Goal: Transaction & Acquisition: Purchase product/service

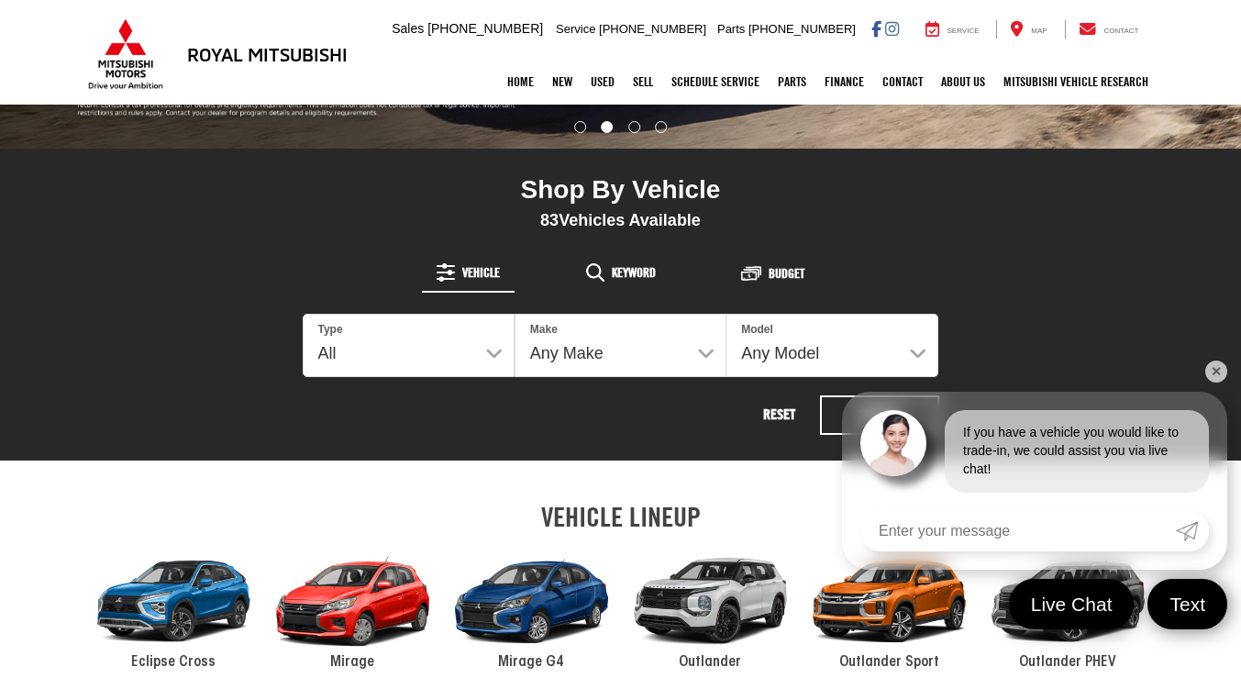
click at [707, 593] on div "2024 Mitsubishi Outlander" at bounding box center [710, 601] width 179 height 121
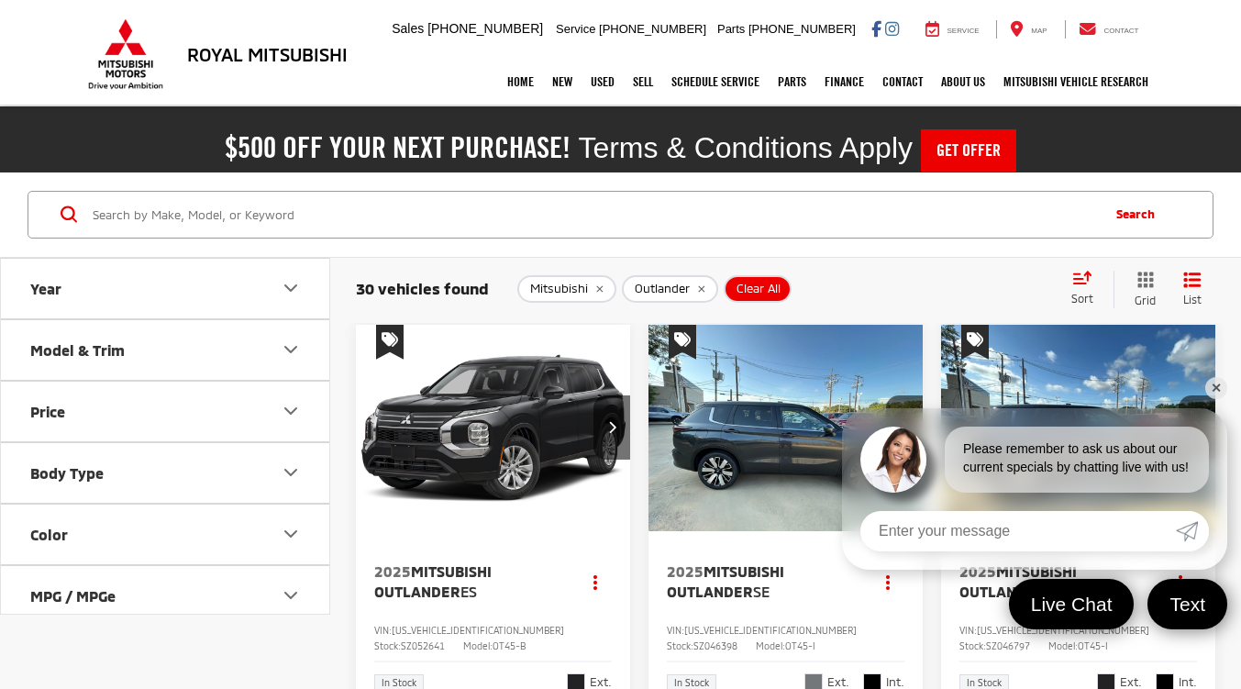
click at [758, 450] on img "2025 Mitsubishi Outlander SE 0" at bounding box center [786, 429] width 277 height 208
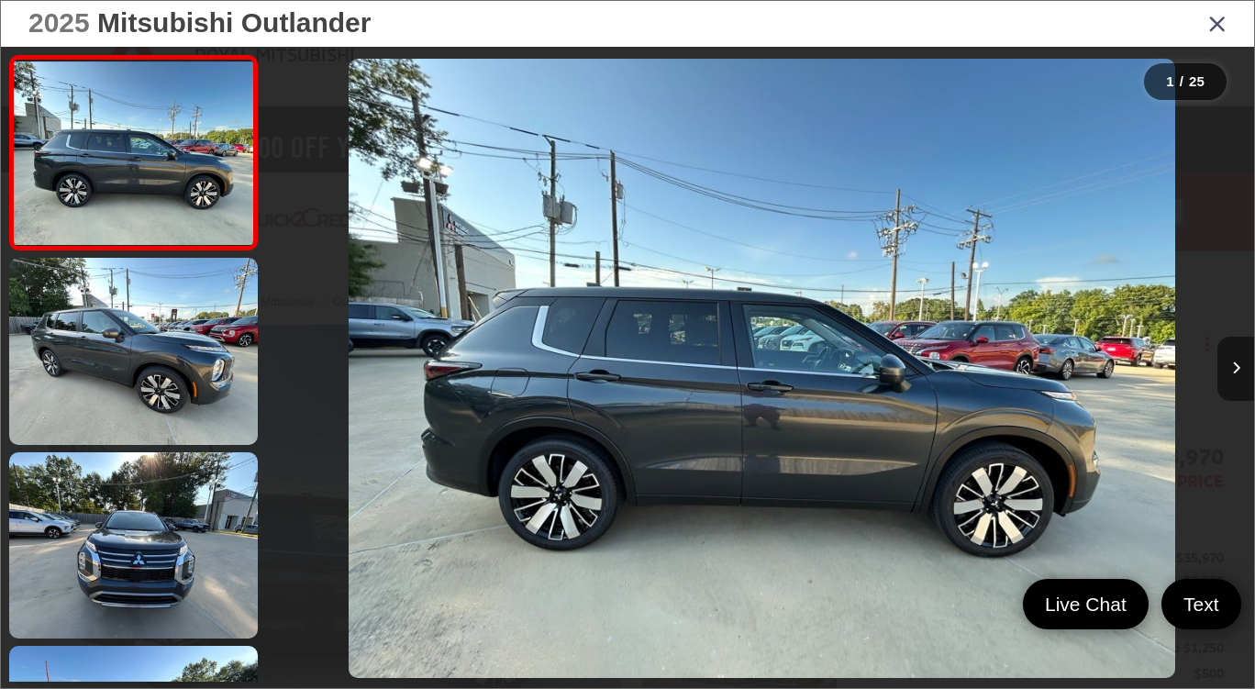
click at [1236, 377] on button "Next image" at bounding box center [1235, 369] width 37 height 64
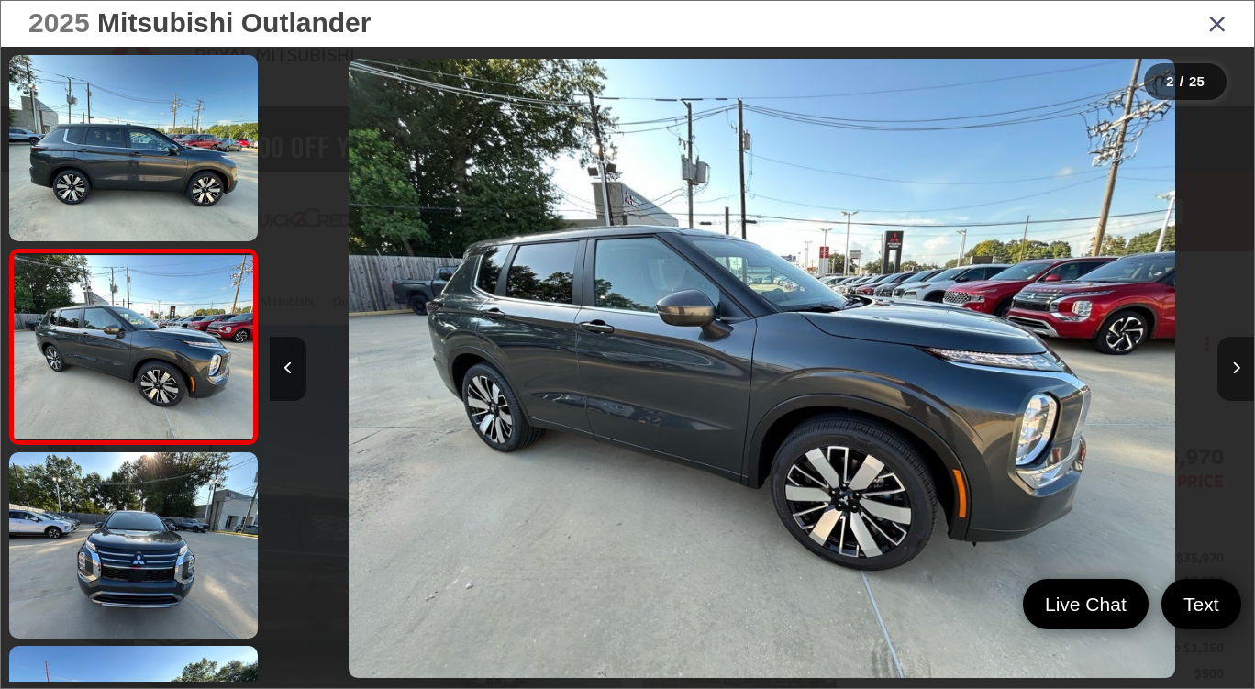
scroll to position [31, 0]
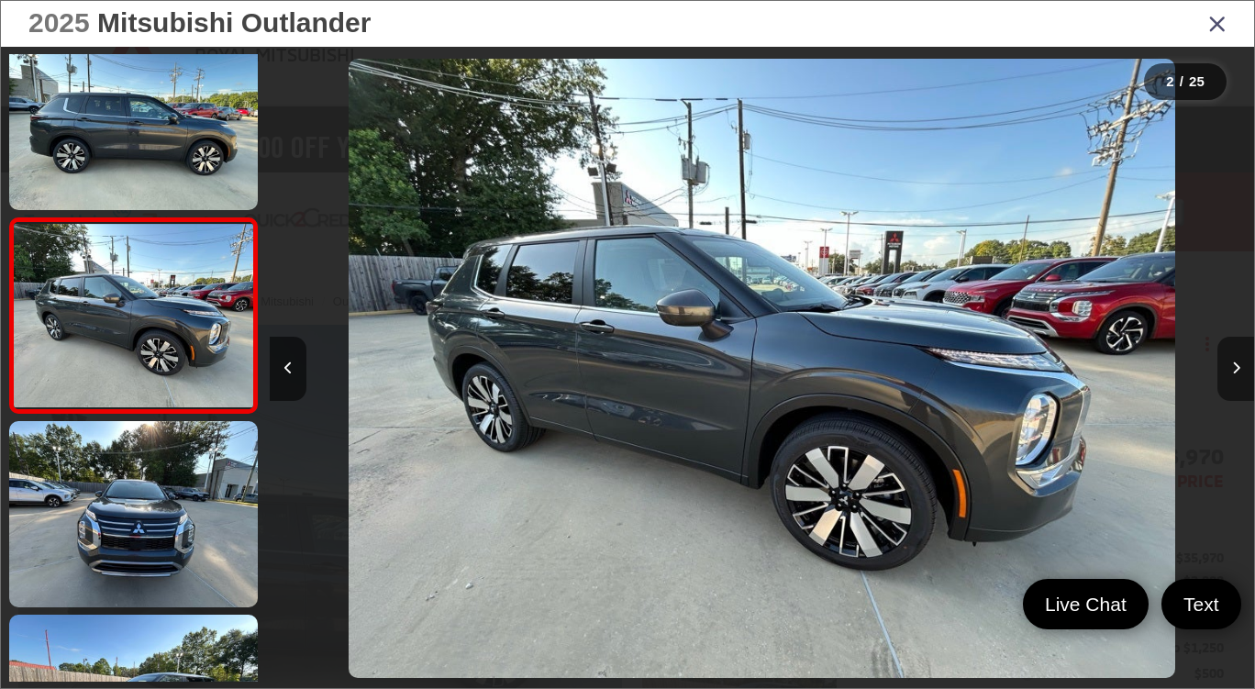
click at [1236, 378] on button "Next image" at bounding box center [1235, 369] width 37 height 64
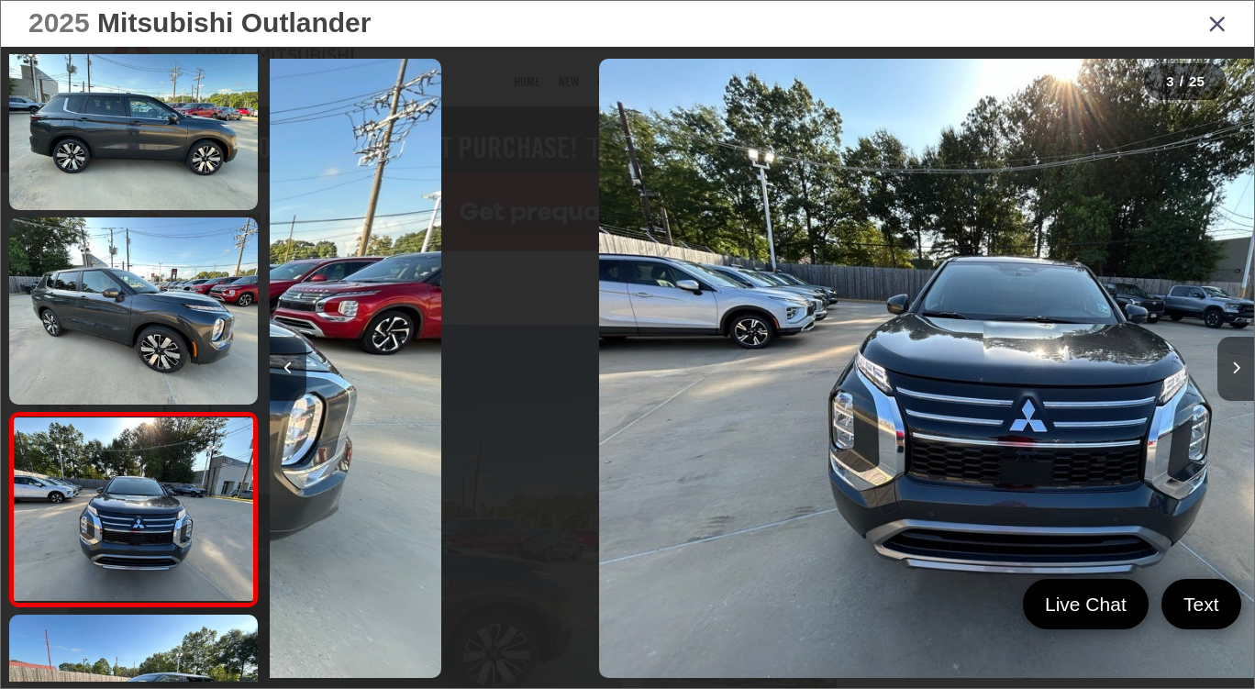
scroll to position [226, 0]
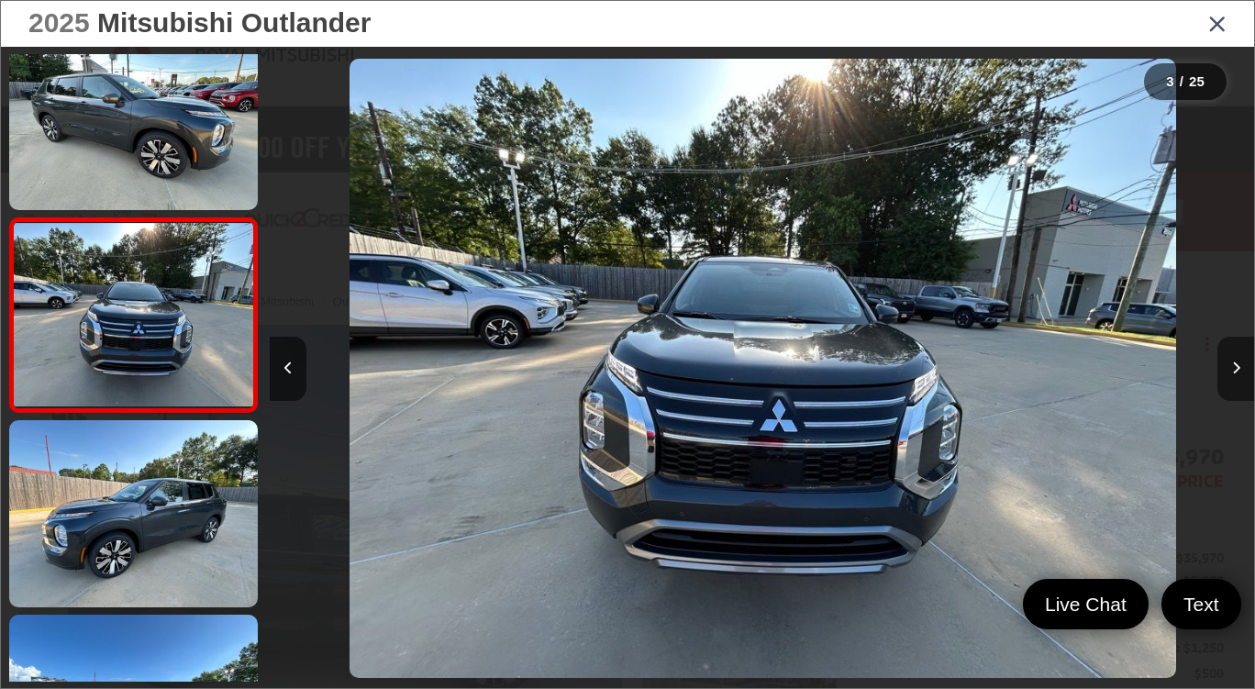
click at [1236, 378] on button "Next image" at bounding box center [1235, 369] width 37 height 64
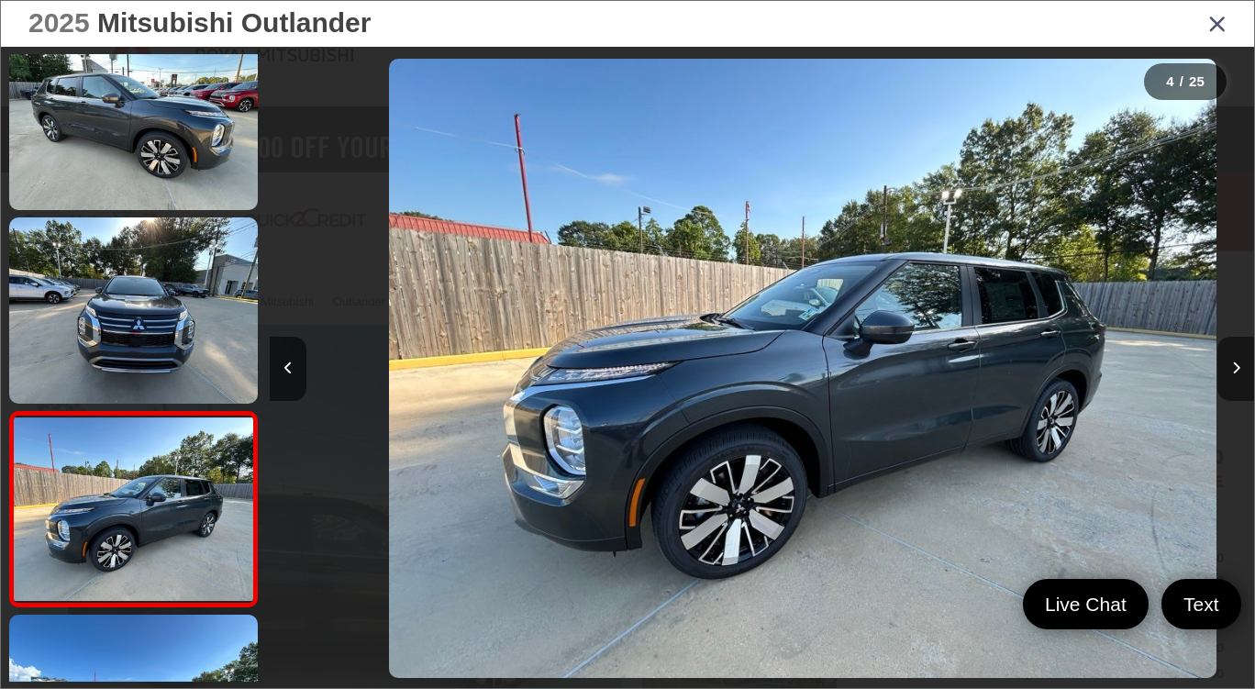
scroll to position [419, 0]
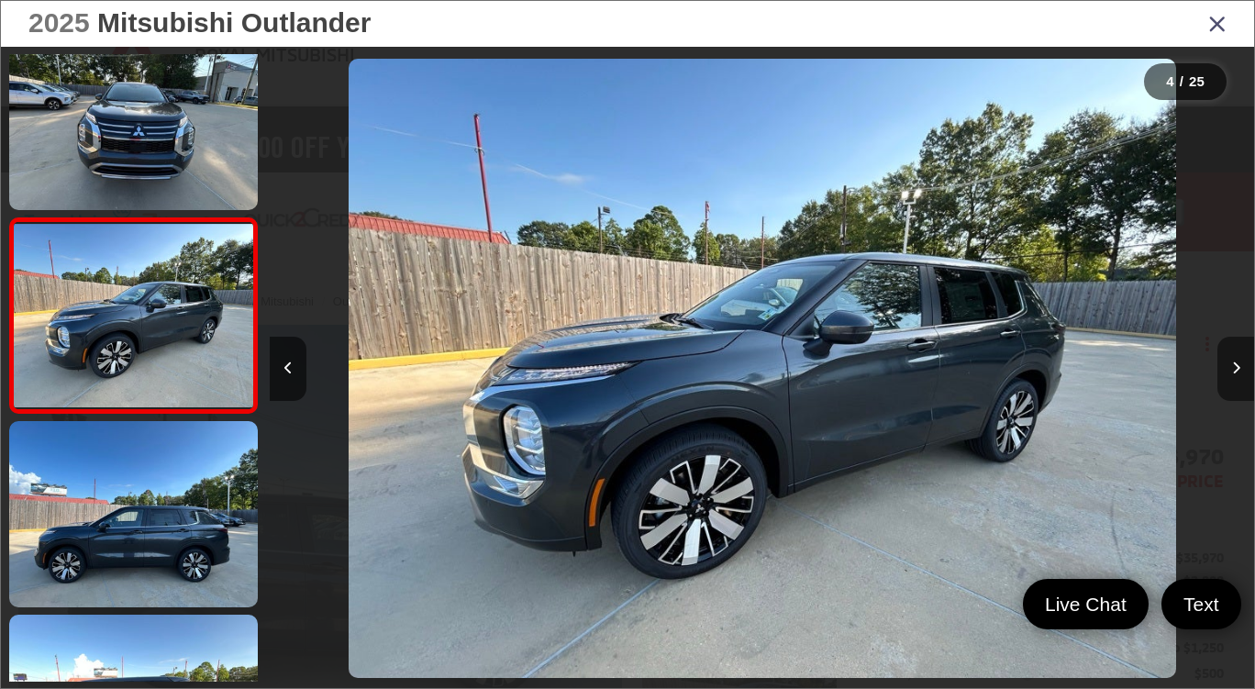
click at [1236, 382] on button "Next image" at bounding box center [1235, 369] width 37 height 64
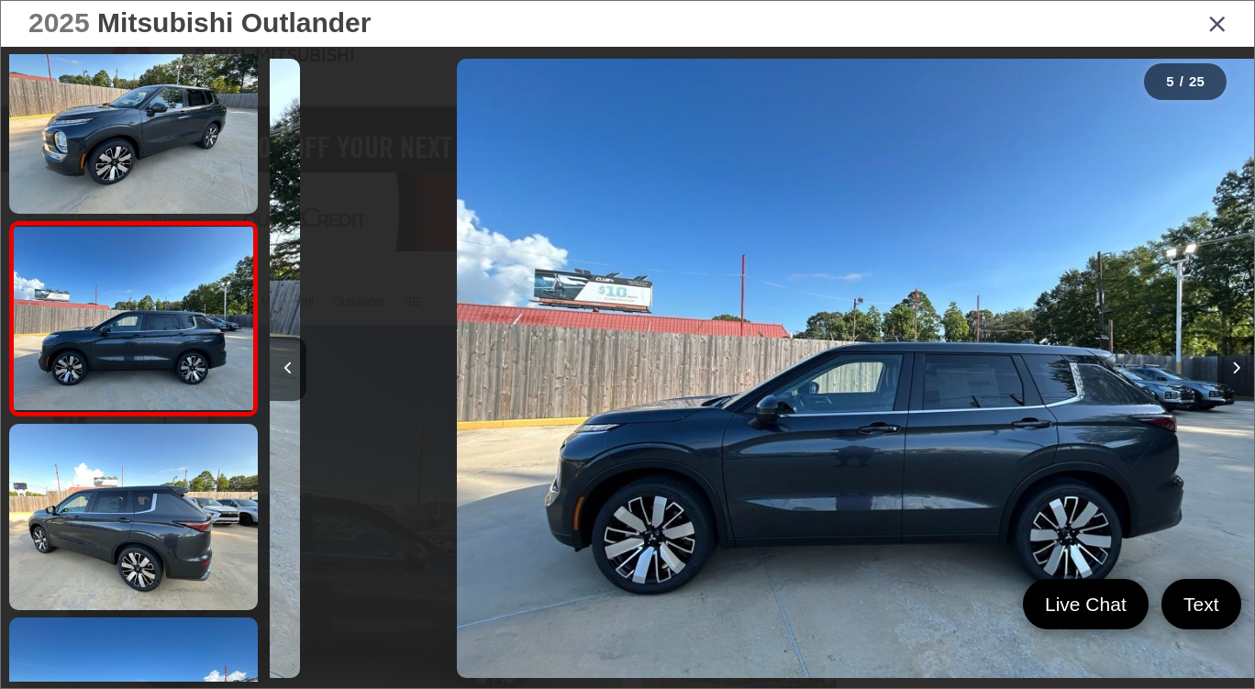
scroll to position [614, 0]
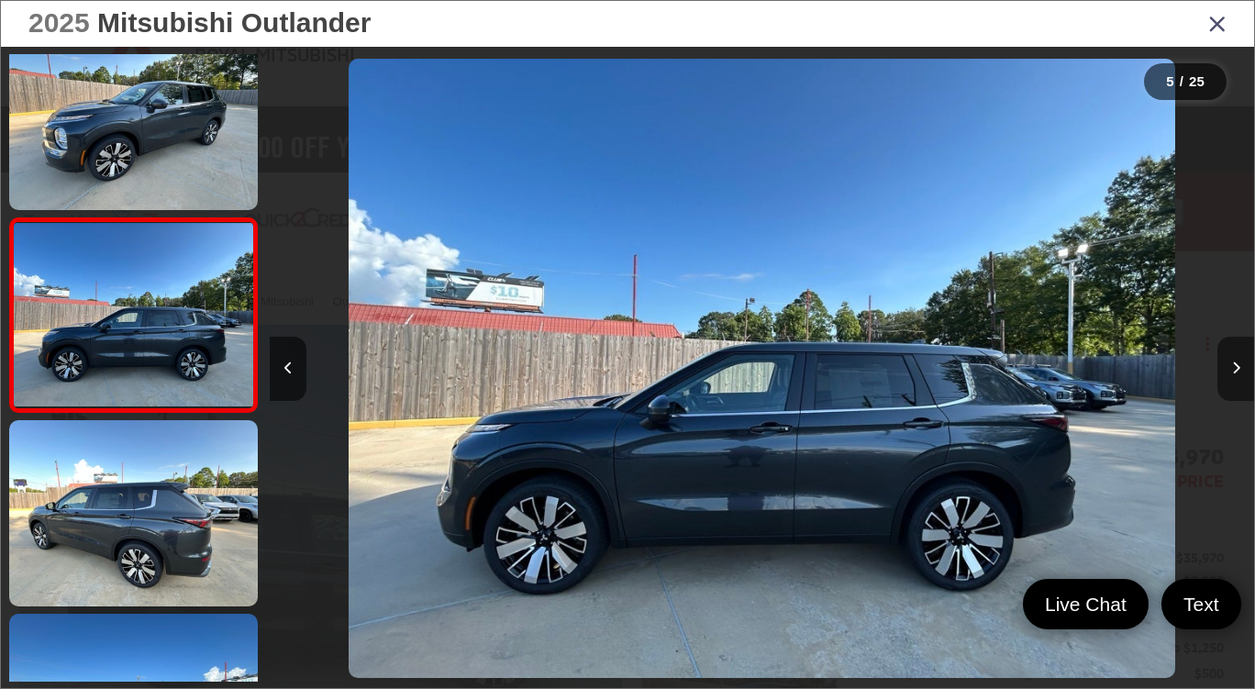
click at [1236, 383] on button "Next image" at bounding box center [1235, 369] width 37 height 64
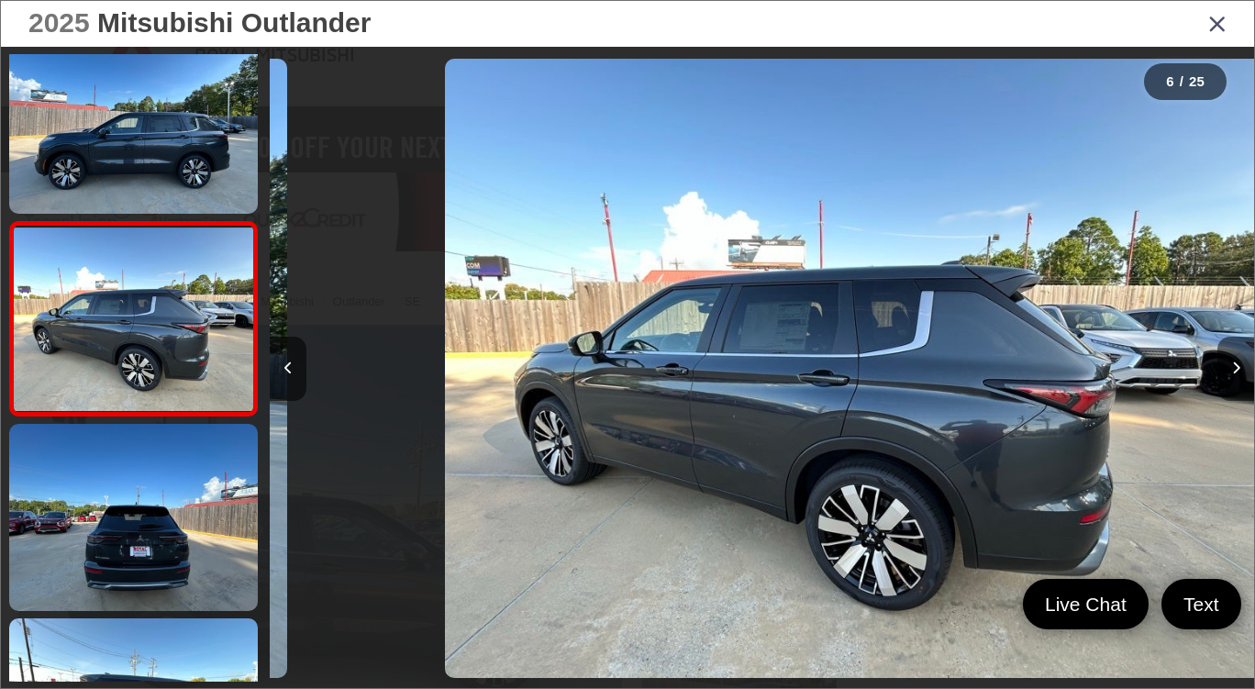
scroll to position [807, 0]
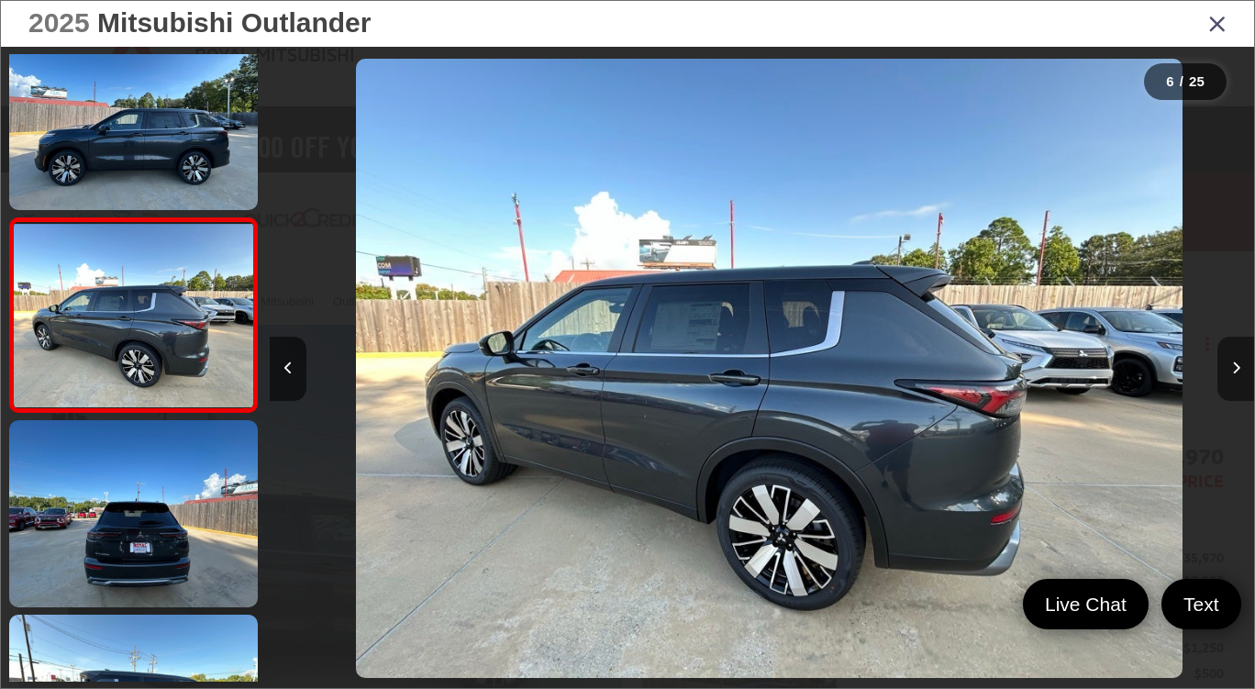
click at [1236, 383] on button "Next image" at bounding box center [1235, 369] width 37 height 64
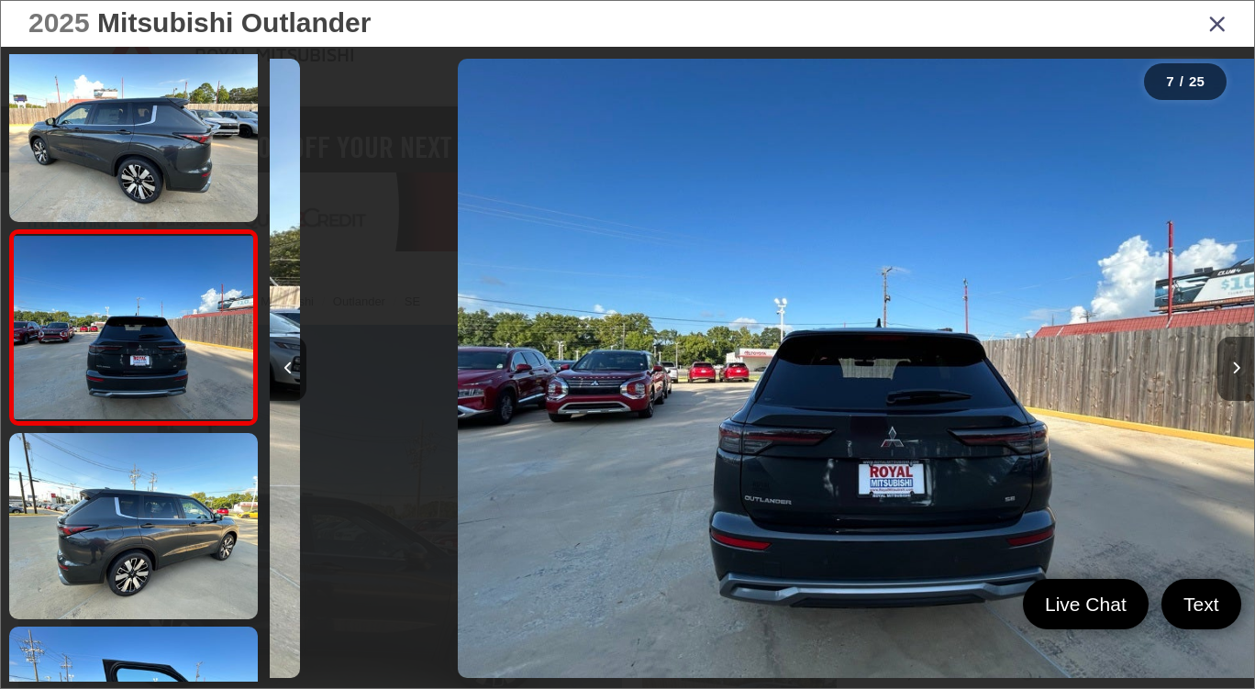
scroll to position [1001, 0]
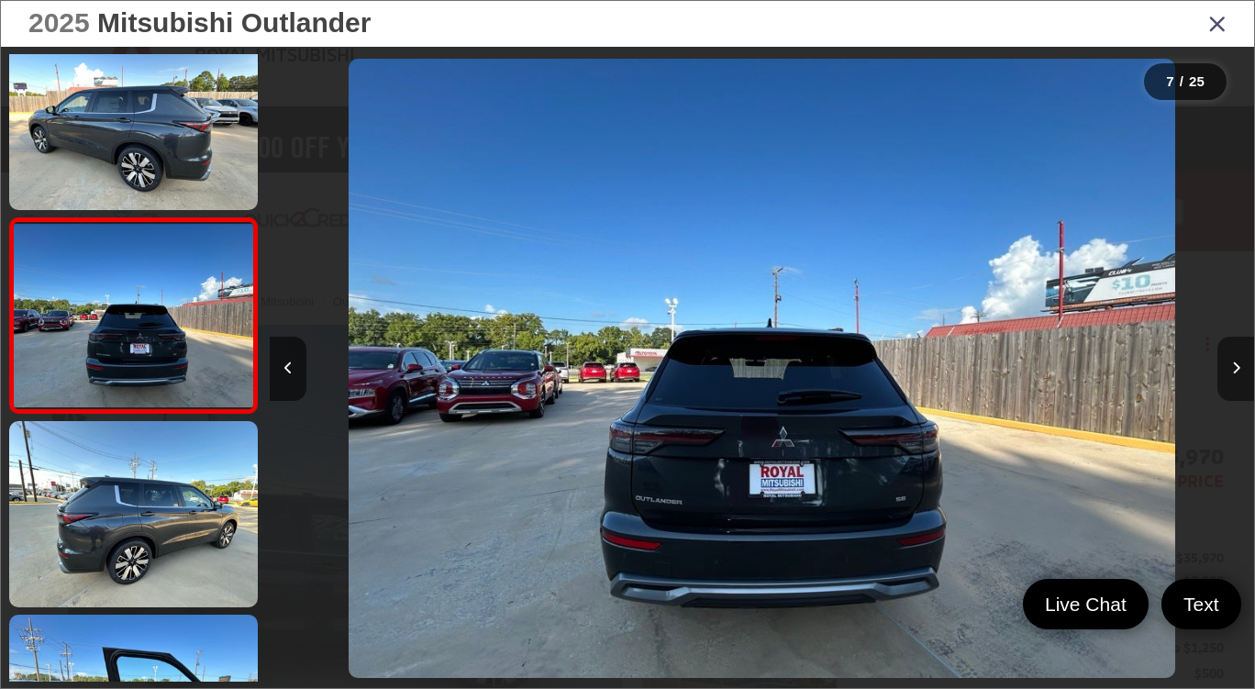
click at [1236, 388] on button "Next image" at bounding box center [1235, 369] width 37 height 64
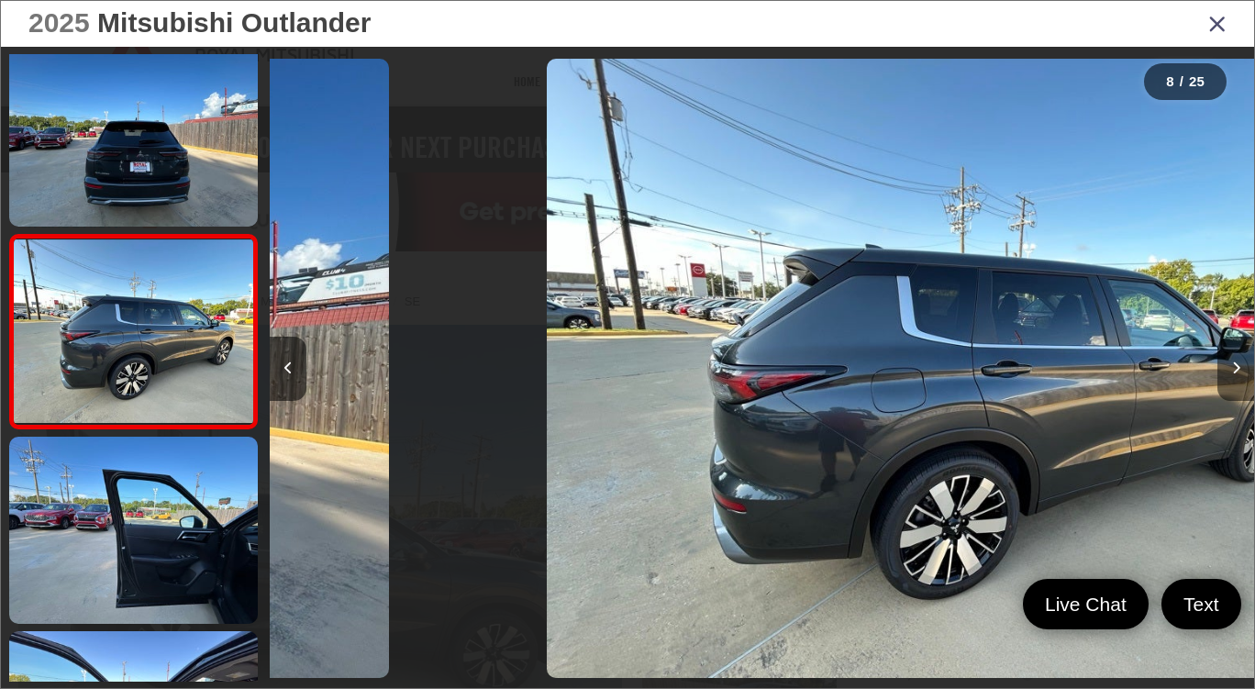
scroll to position [1195, 0]
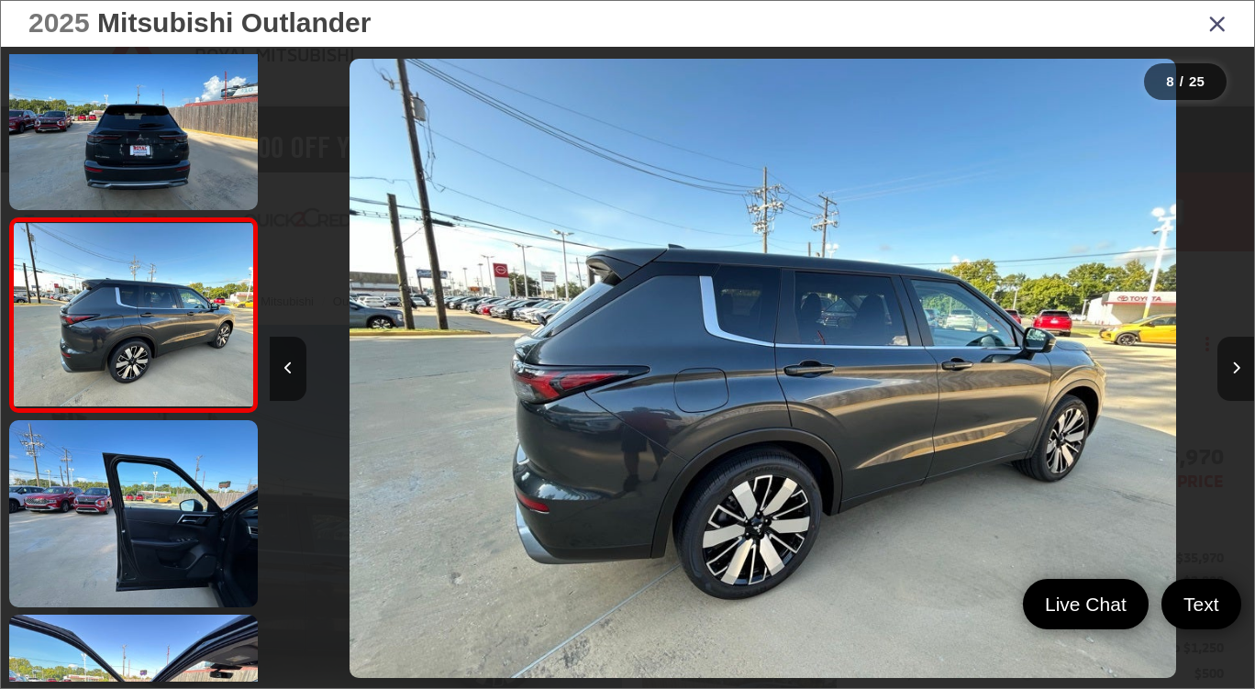
click at [1236, 388] on button "Next image" at bounding box center [1235, 369] width 37 height 64
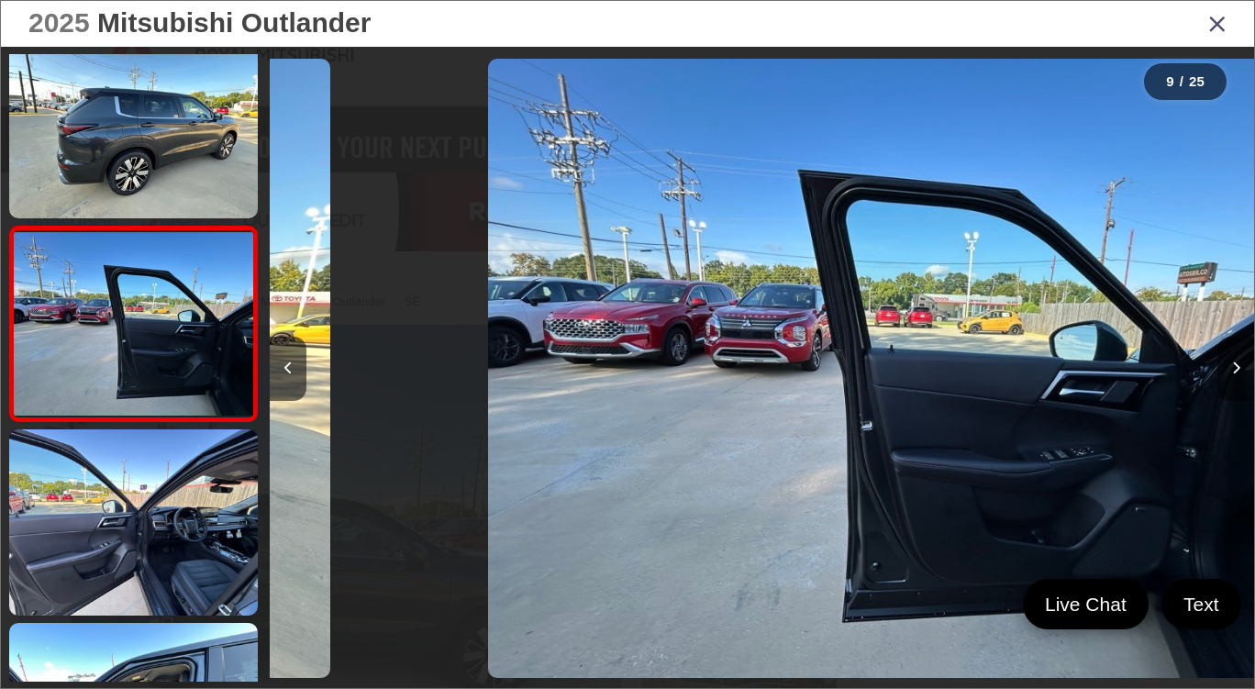
scroll to position [1389, 0]
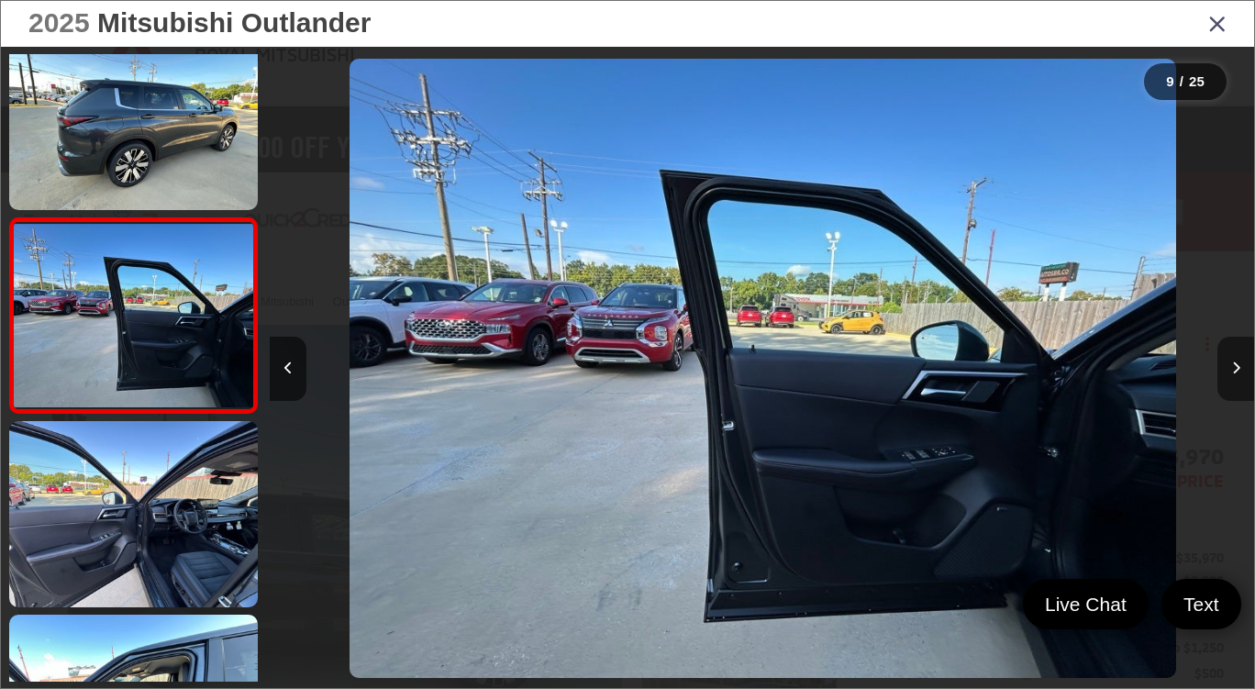
click at [1236, 388] on button "Next image" at bounding box center [1235, 369] width 37 height 64
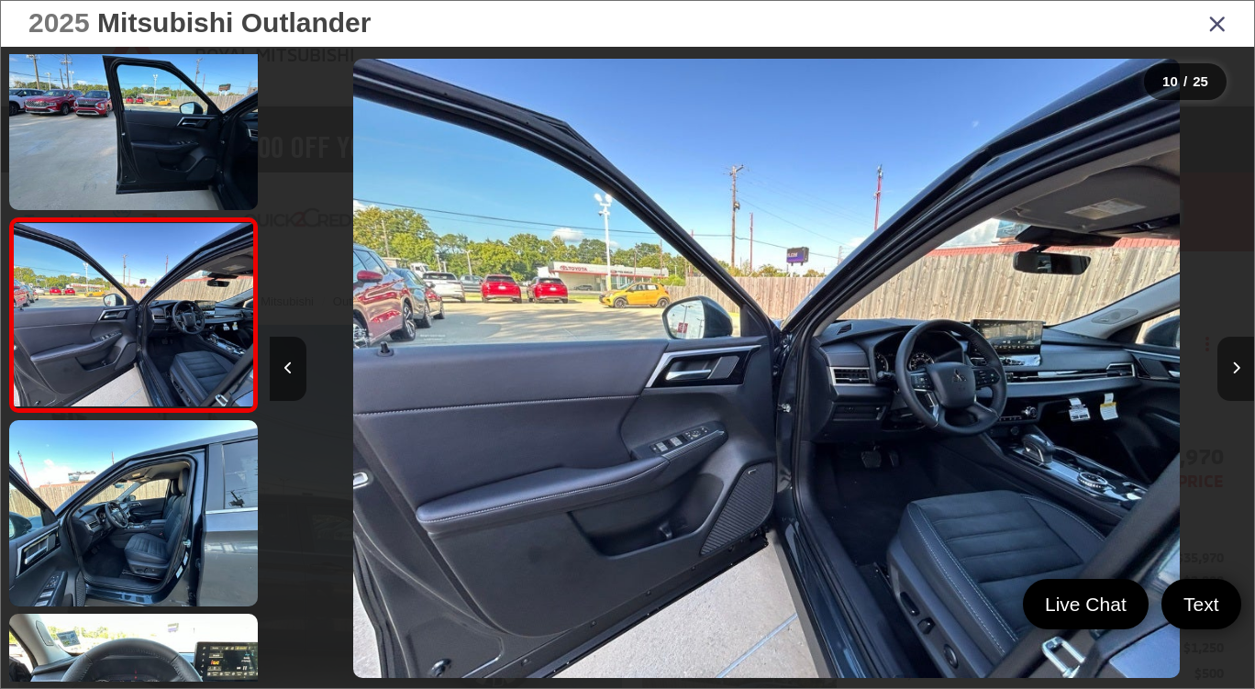
scroll to position [0, 8856]
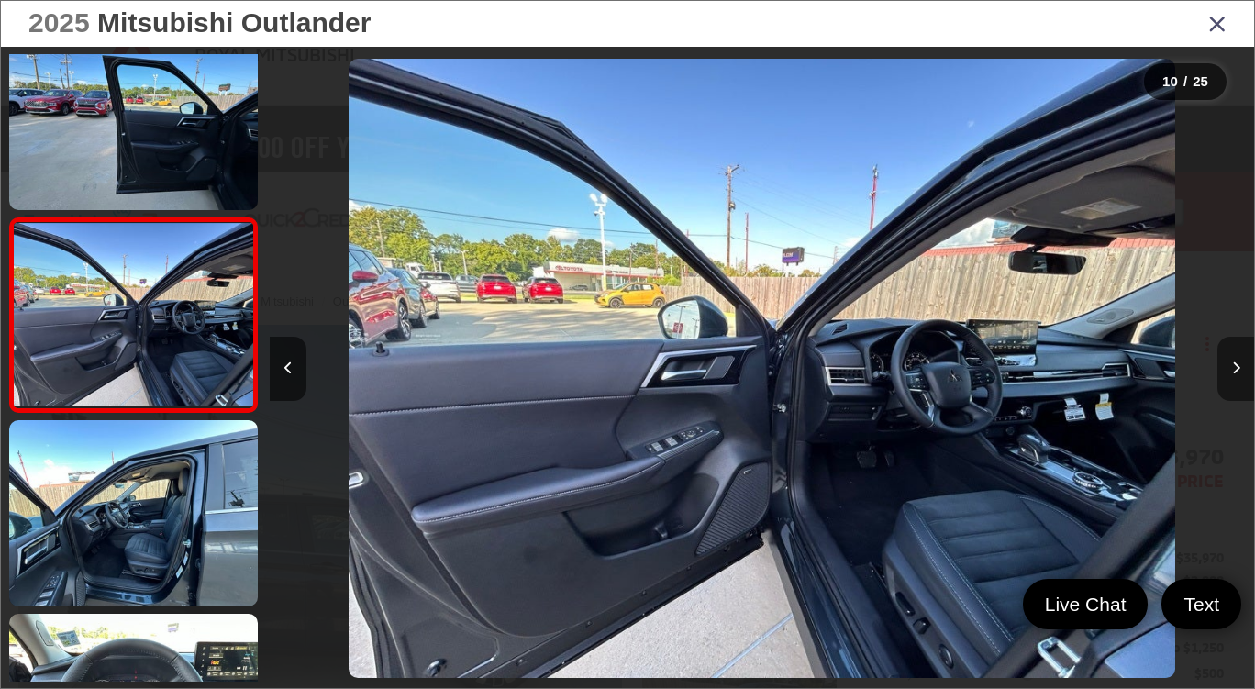
click at [1236, 388] on button "Next image" at bounding box center [1235, 369] width 37 height 64
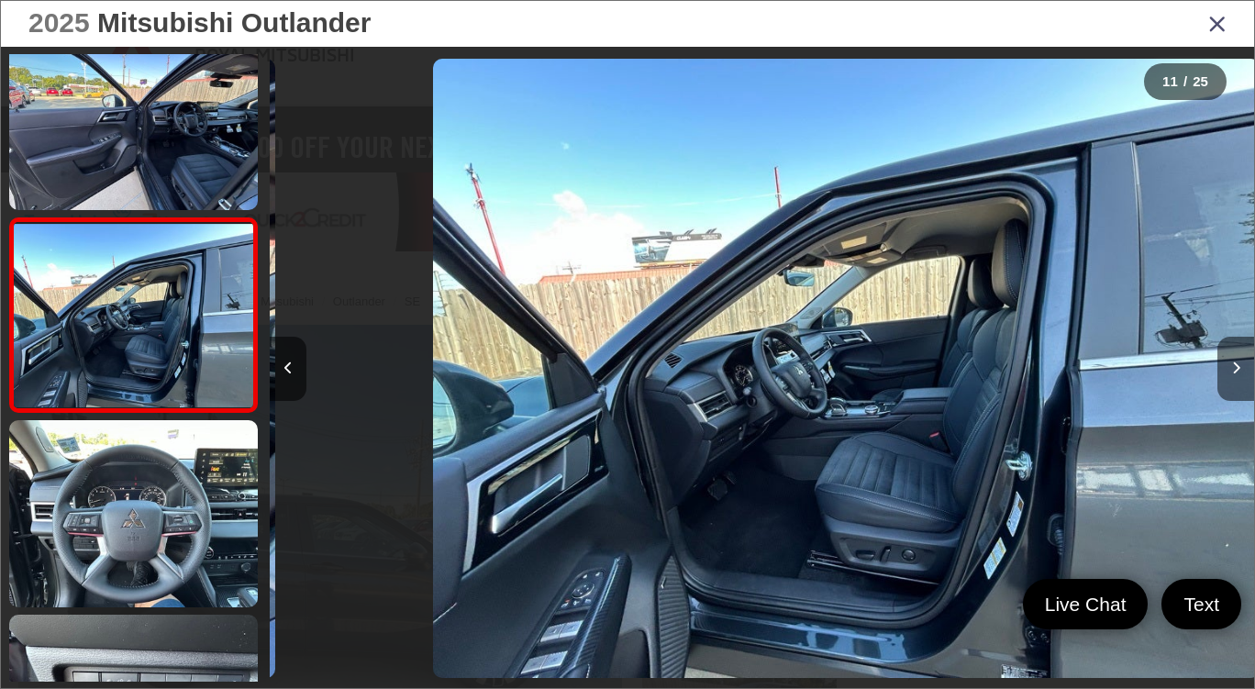
scroll to position [0, 0]
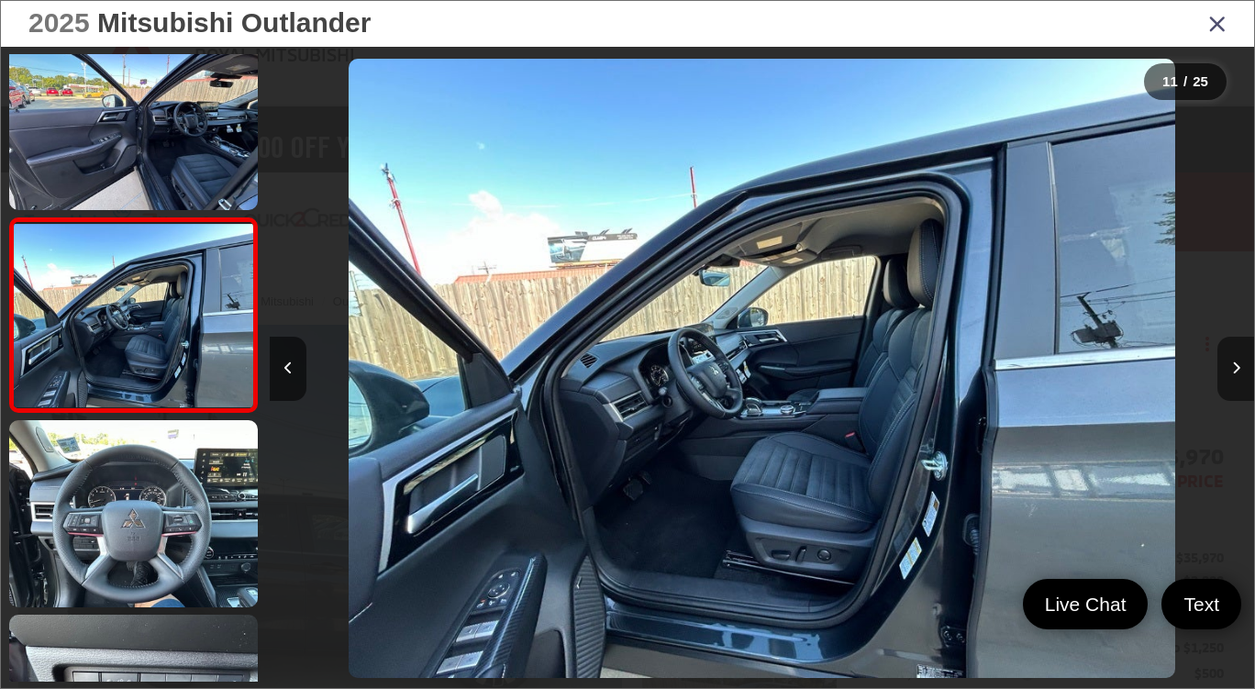
click at [1236, 393] on button "Next image" at bounding box center [1235, 369] width 37 height 64
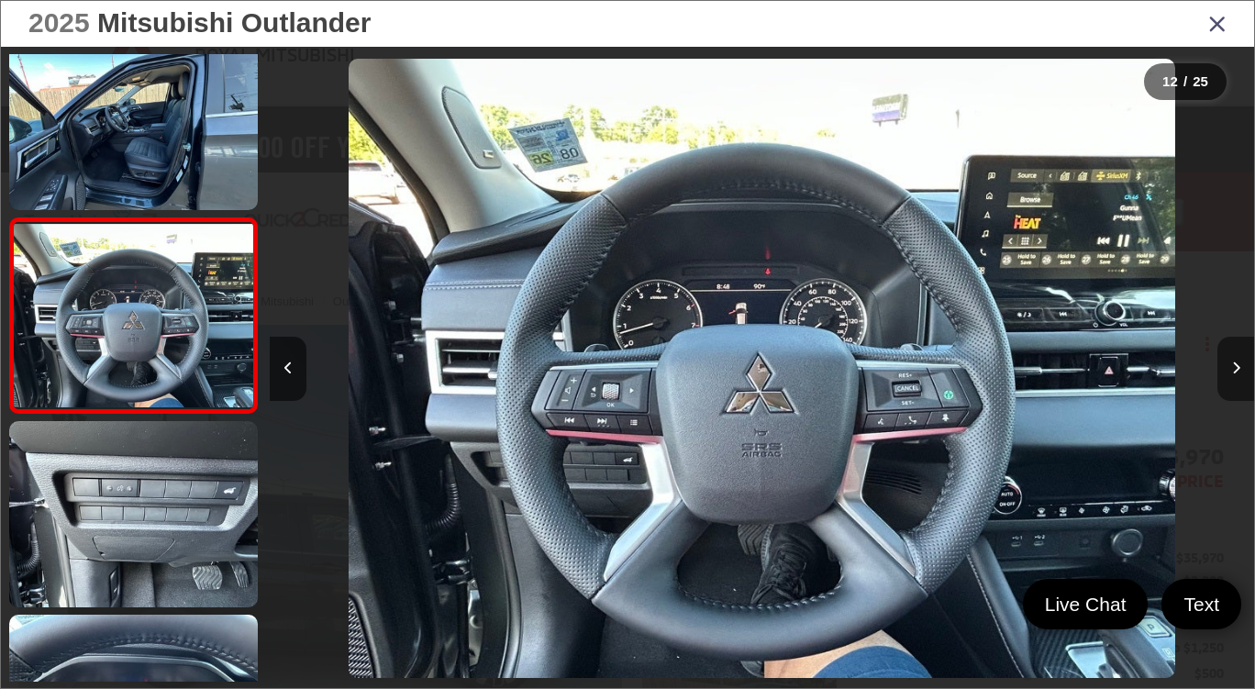
click at [1230, 387] on button "Next image" at bounding box center [1235, 369] width 37 height 64
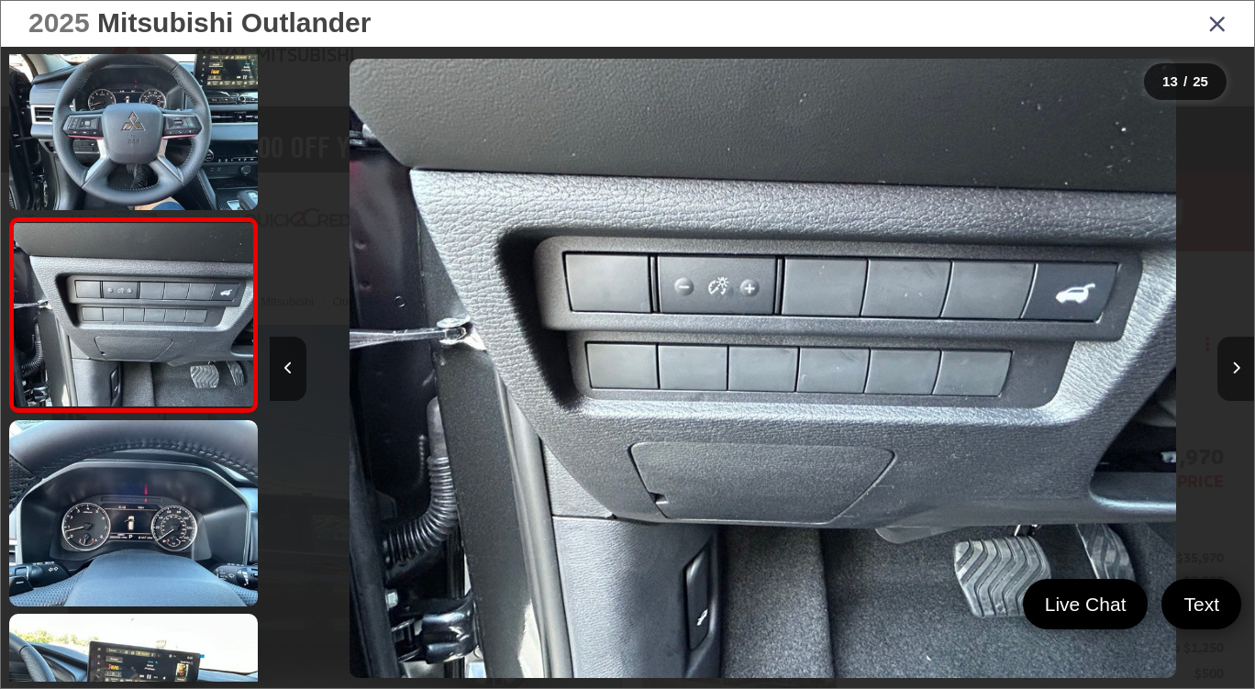
click at [1227, 391] on button "Next image" at bounding box center [1235, 369] width 37 height 64
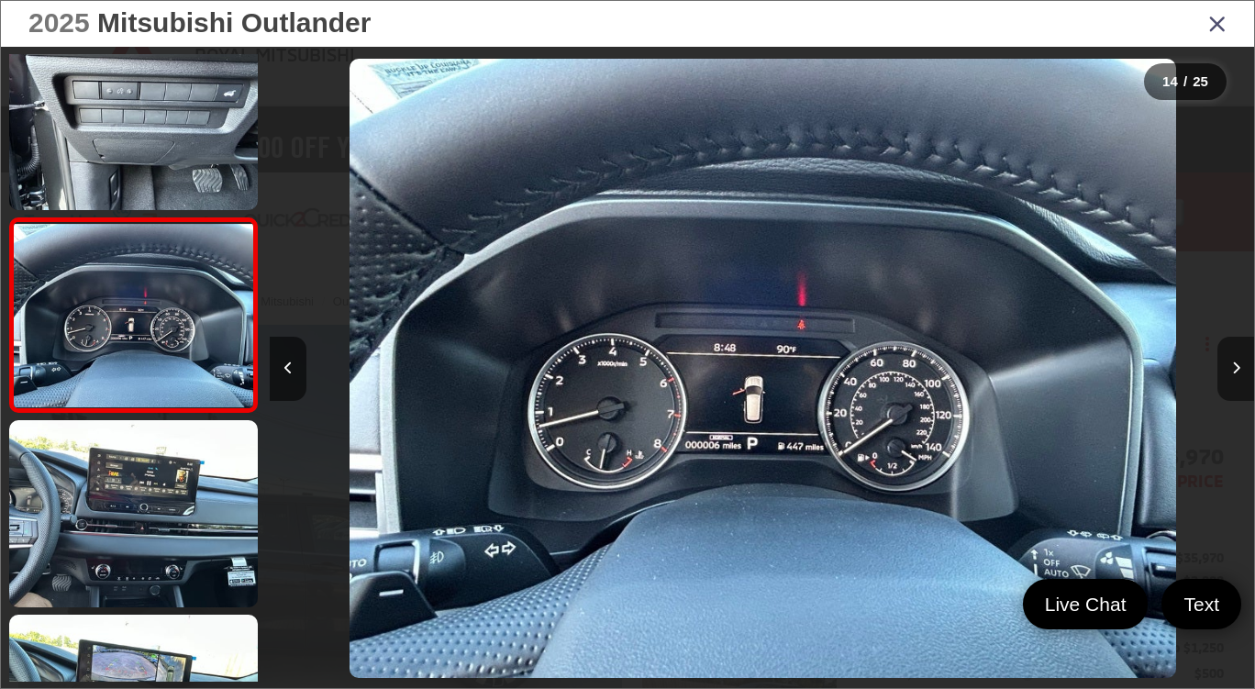
click at [1227, 391] on button "Next image" at bounding box center [1235, 369] width 37 height 64
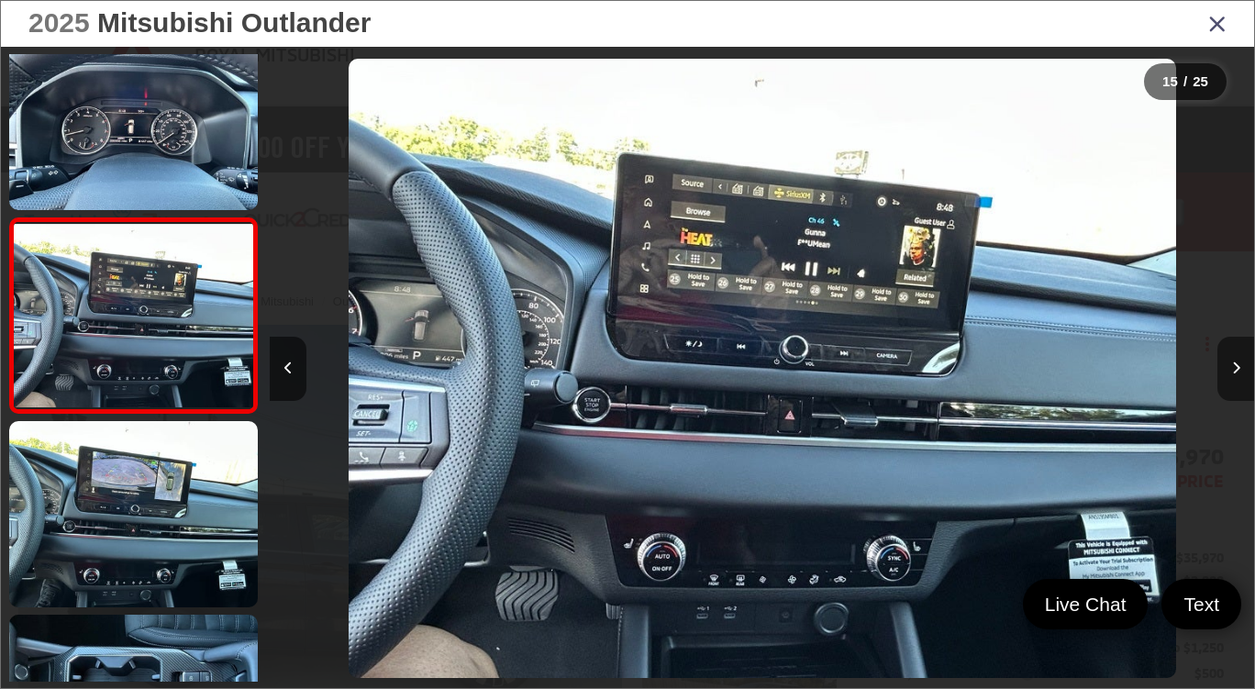
click at [1224, 393] on button "Next image" at bounding box center [1235, 369] width 37 height 64
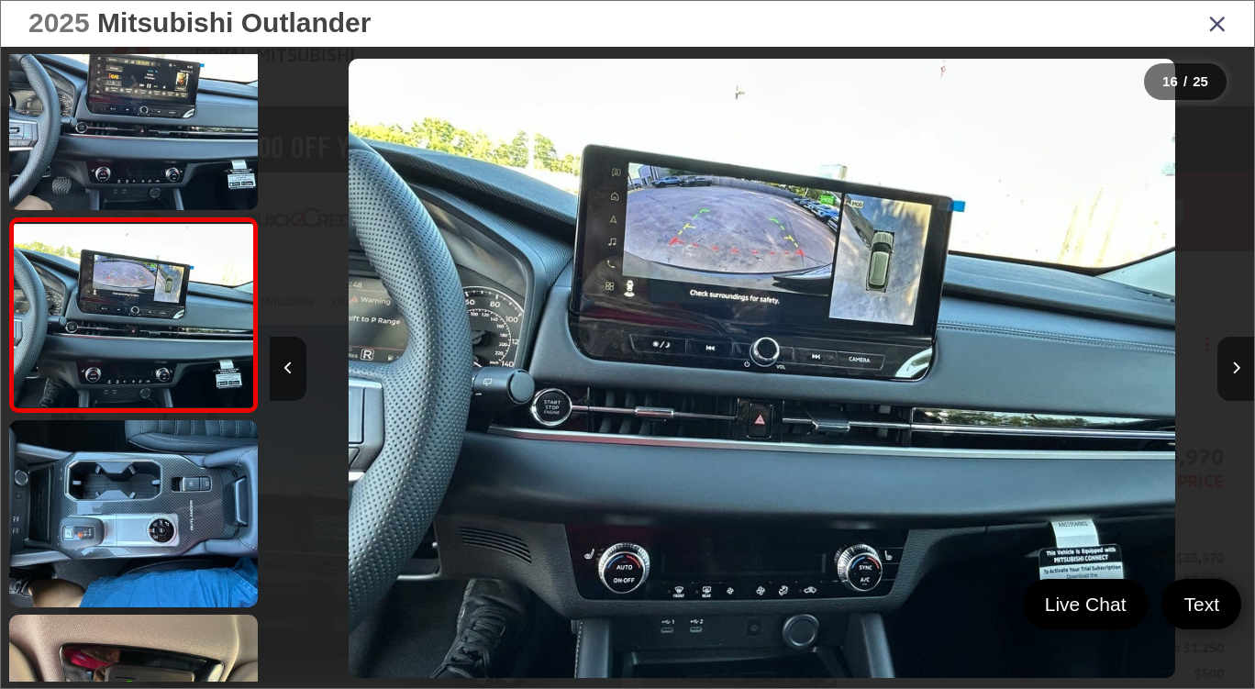
drag, startPoint x: 1158, startPoint y: 417, endPoint x: 1138, endPoint y: 407, distance: 22.6
click at [1143, 407] on div at bounding box center [1131, 368] width 246 height 643
click at [1213, 388] on div at bounding box center [1131, 368] width 246 height 643
click at [1225, 371] on button "Next image" at bounding box center [1235, 369] width 37 height 64
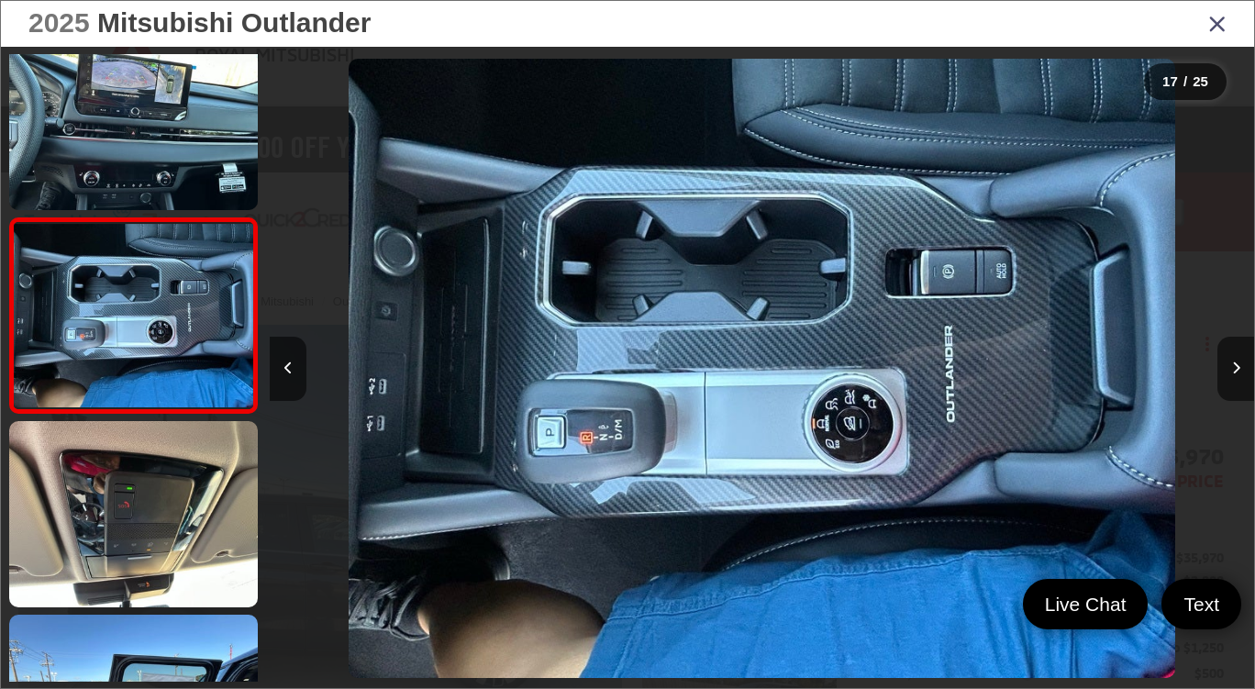
click at [1216, 381] on div at bounding box center [1131, 368] width 246 height 643
click at [1240, 371] on button "Next image" at bounding box center [1235, 369] width 37 height 64
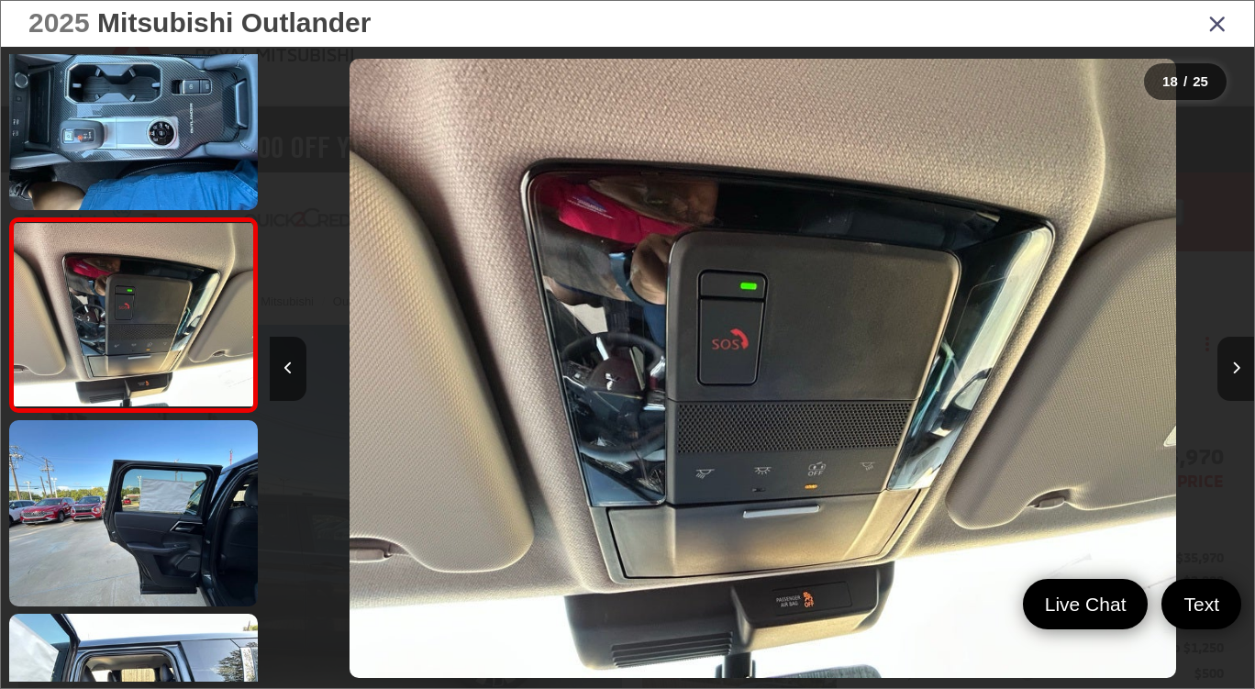
click at [1240, 373] on button "Next image" at bounding box center [1235, 369] width 37 height 64
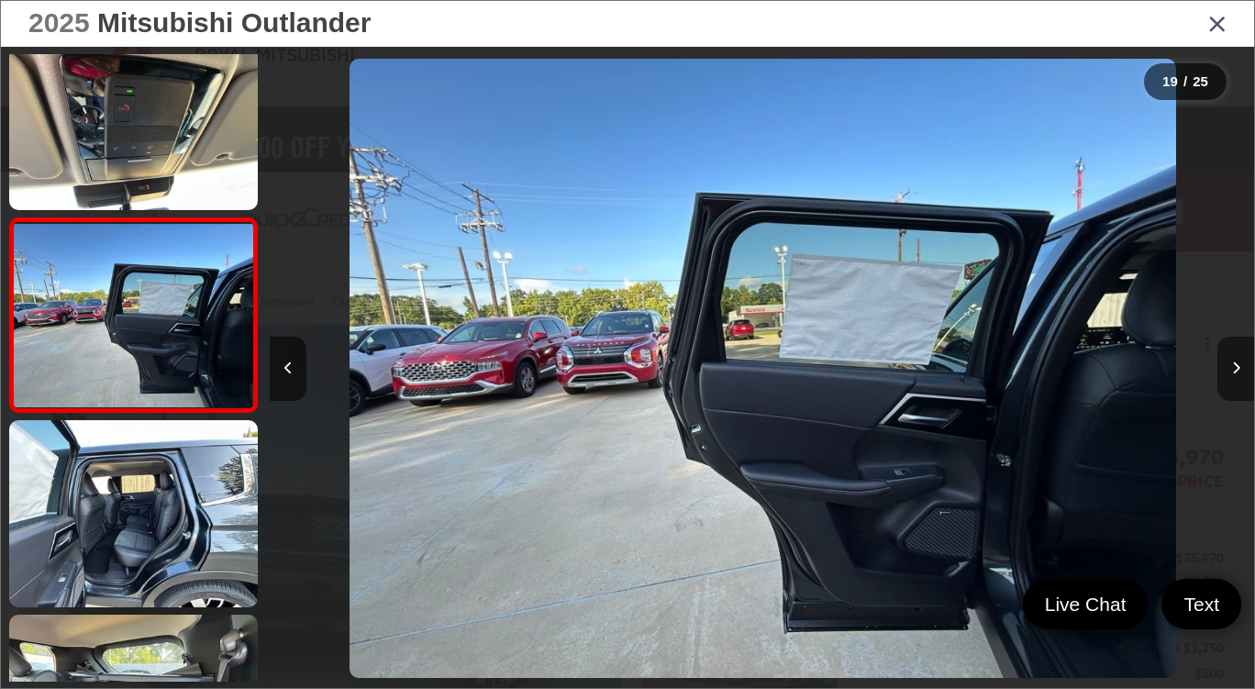
click at [1240, 373] on button "Next image" at bounding box center [1235, 369] width 37 height 64
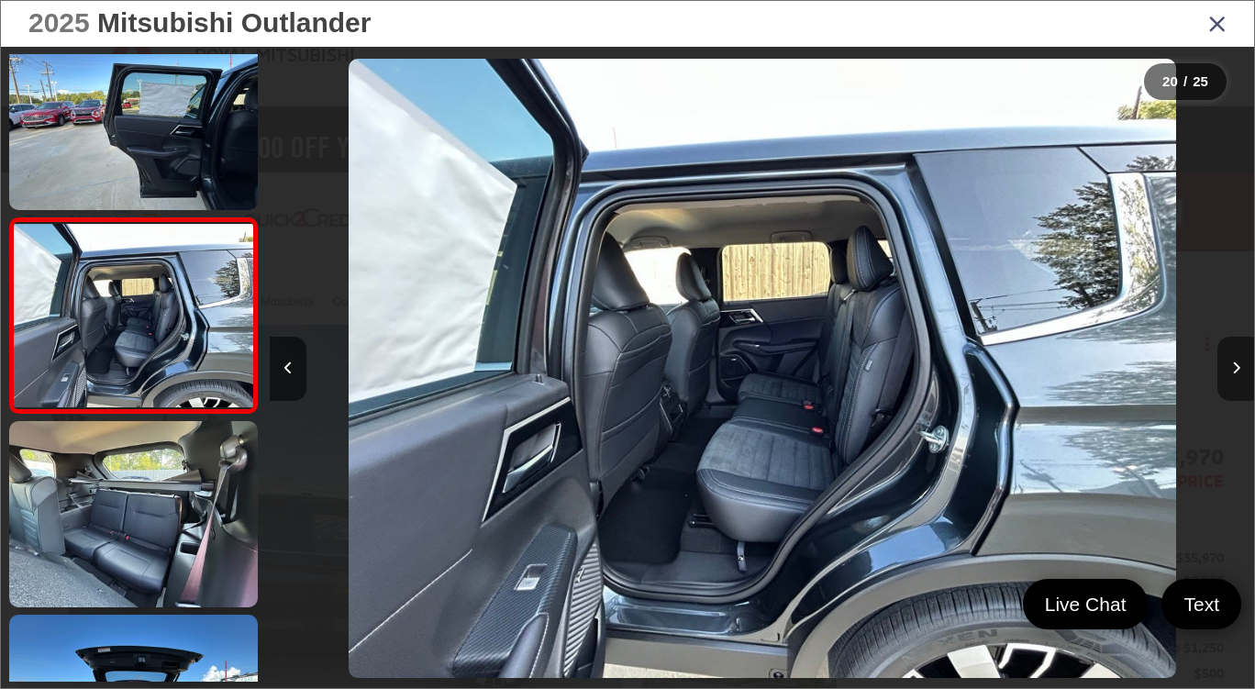
click at [1240, 373] on button "Next image" at bounding box center [1235, 369] width 37 height 64
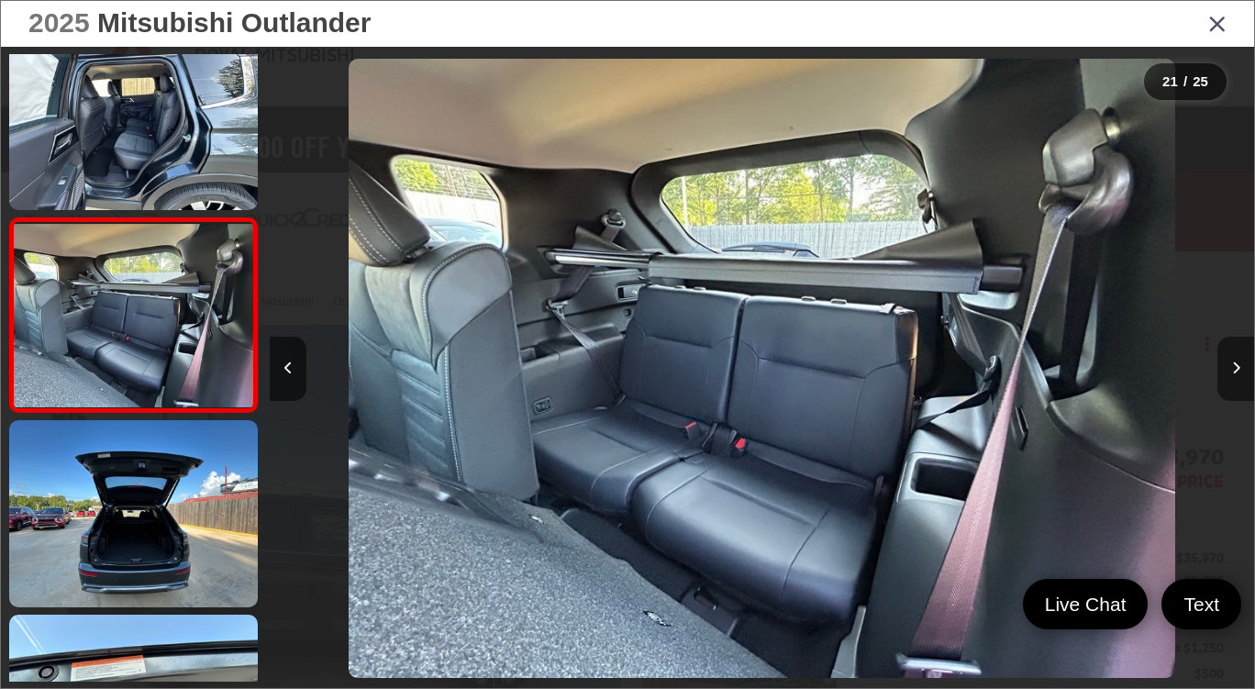
click at [1239, 377] on button "Next image" at bounding box center [1235, 369] width 37 height 64
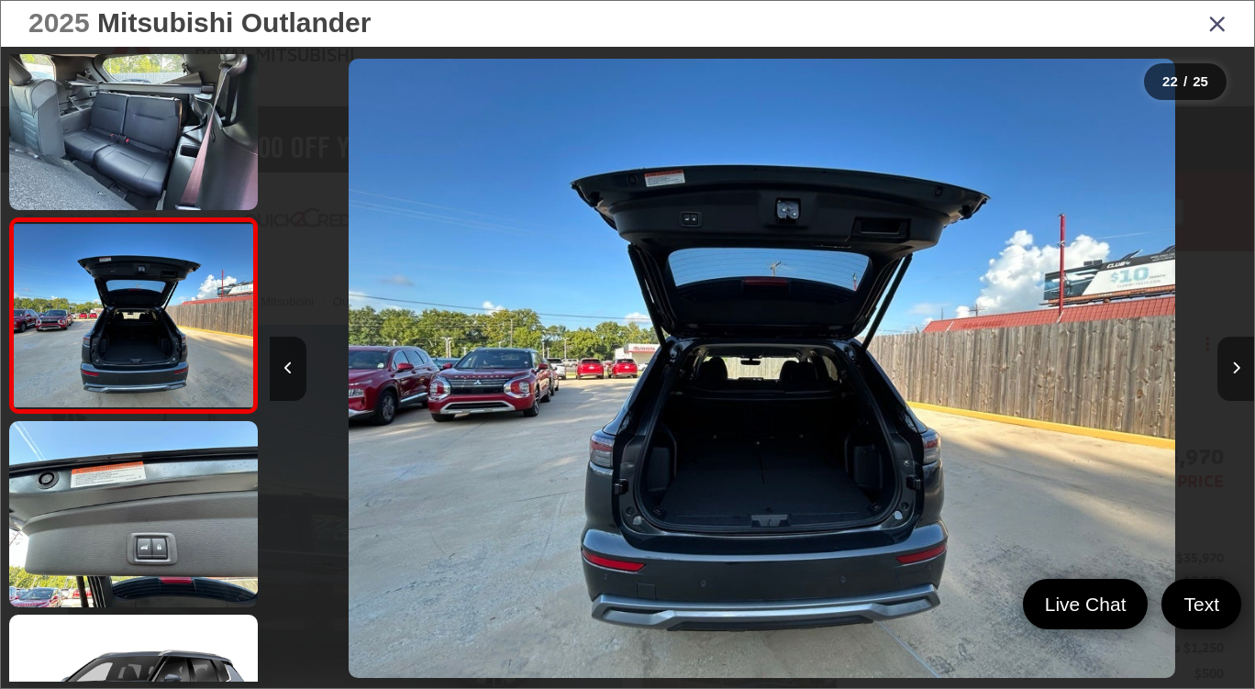
click at [1239, 377] on button "Next image" at bounding box center [1235, 369] width 37 height 64
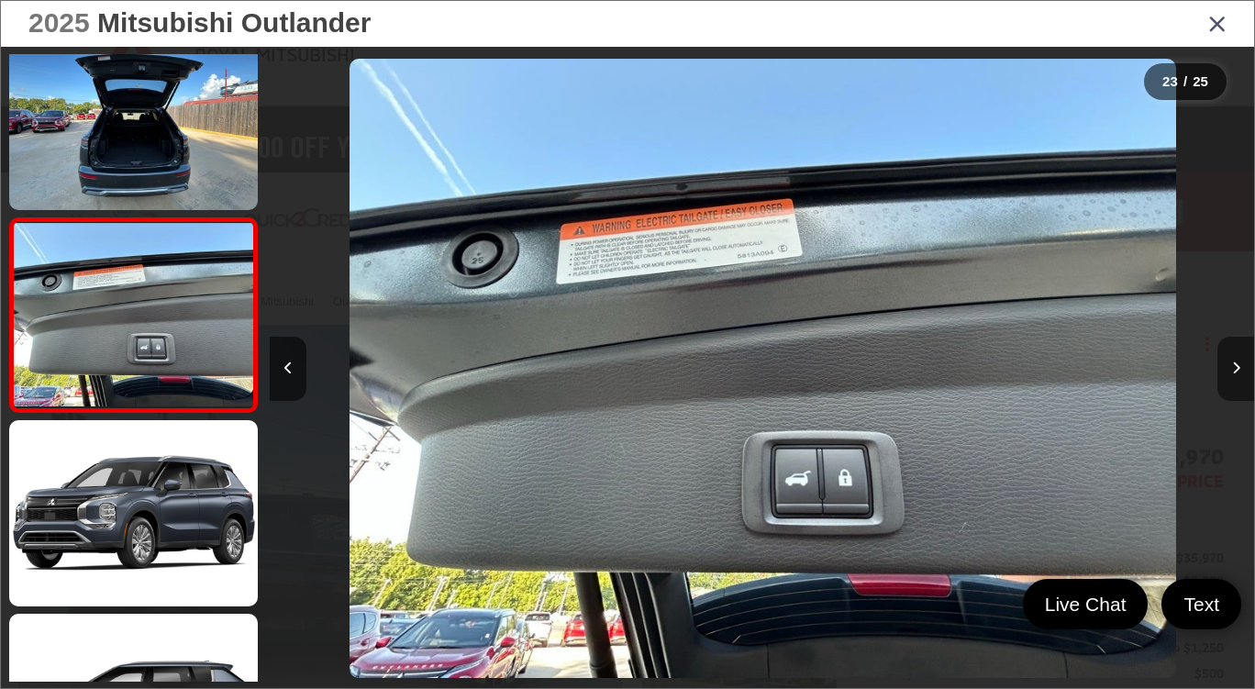
click at [1239, 377] on button "Next image" at bounding box center [1235, 369] width 37 height 64
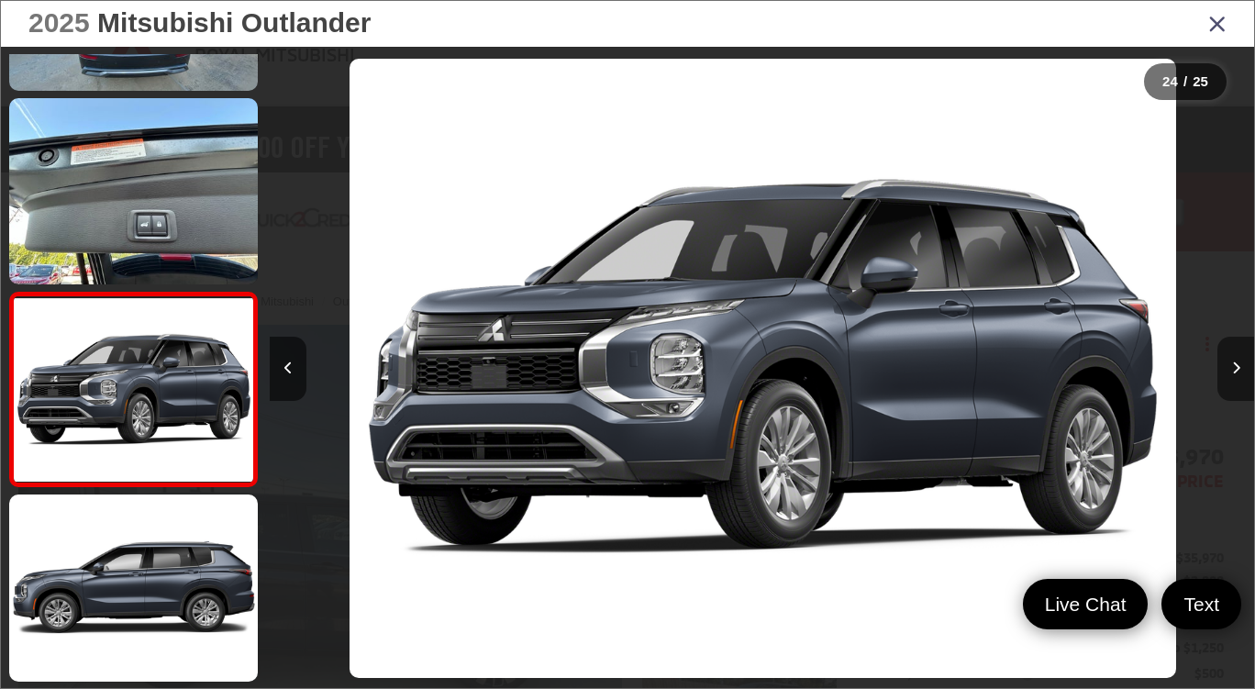
click at [1236, 382] on button "Next image" at bounding box center [1235, 369] width 37 height 64
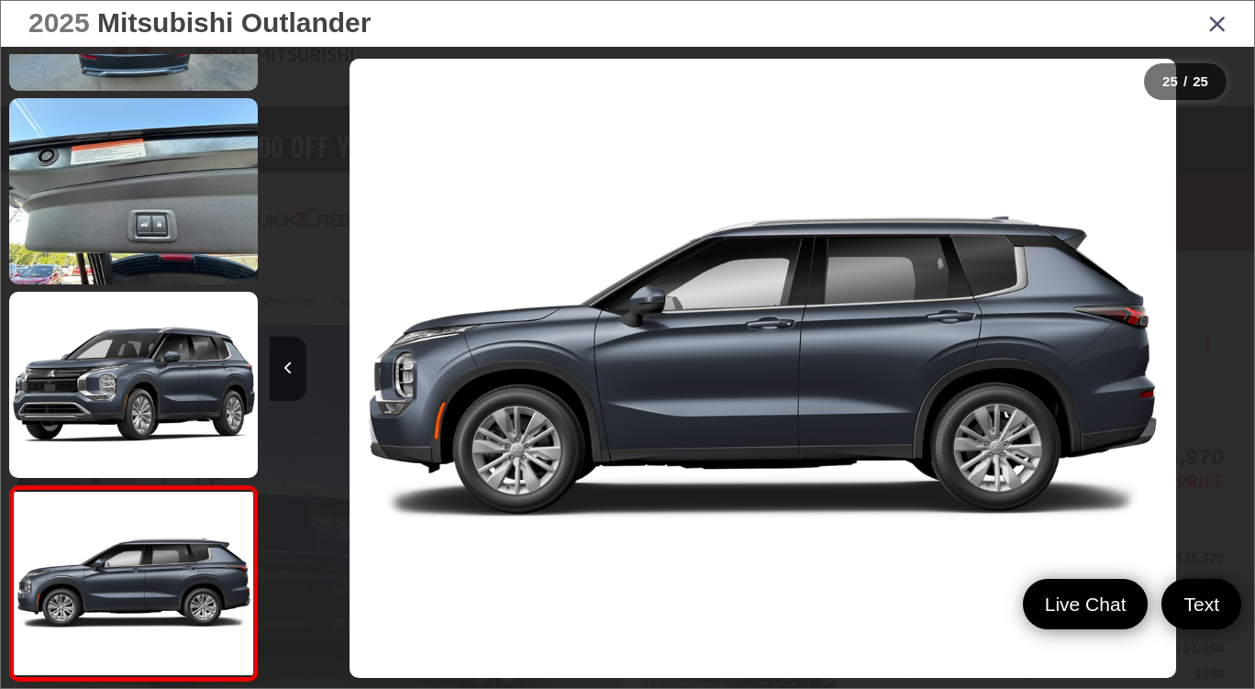
click at [1236, 382] on div at bounding box center [1131, 368] width 246 height 643
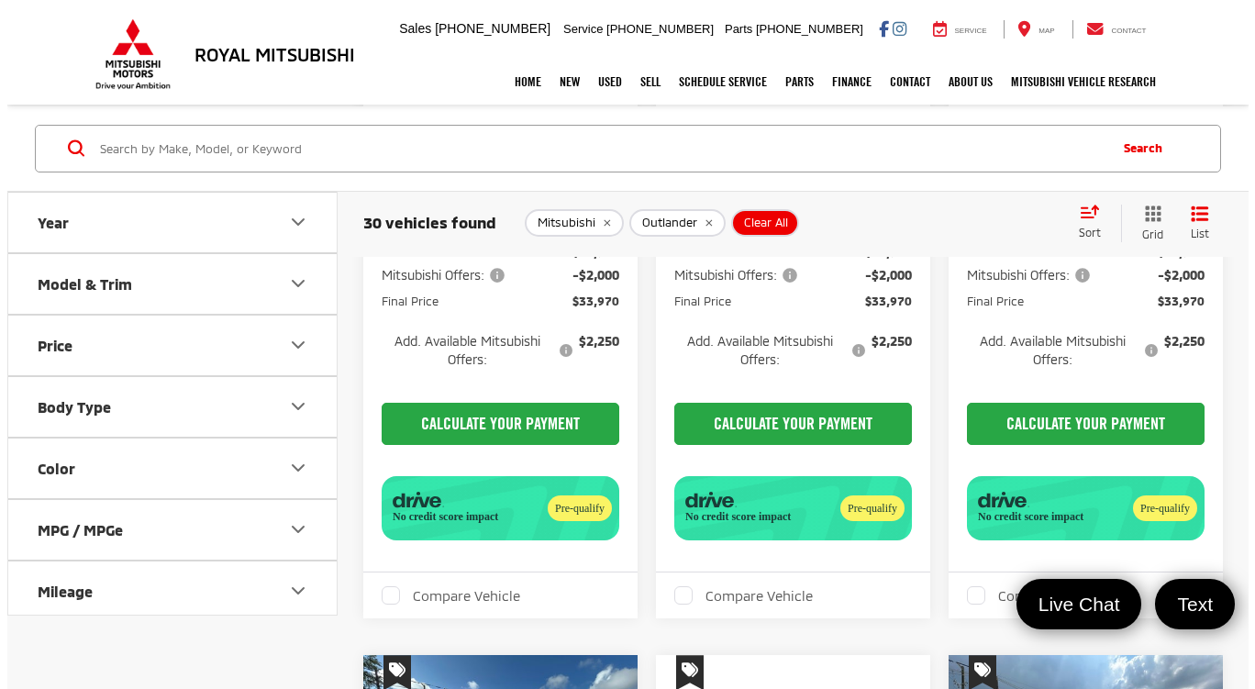
scroll to position [1651, 0]
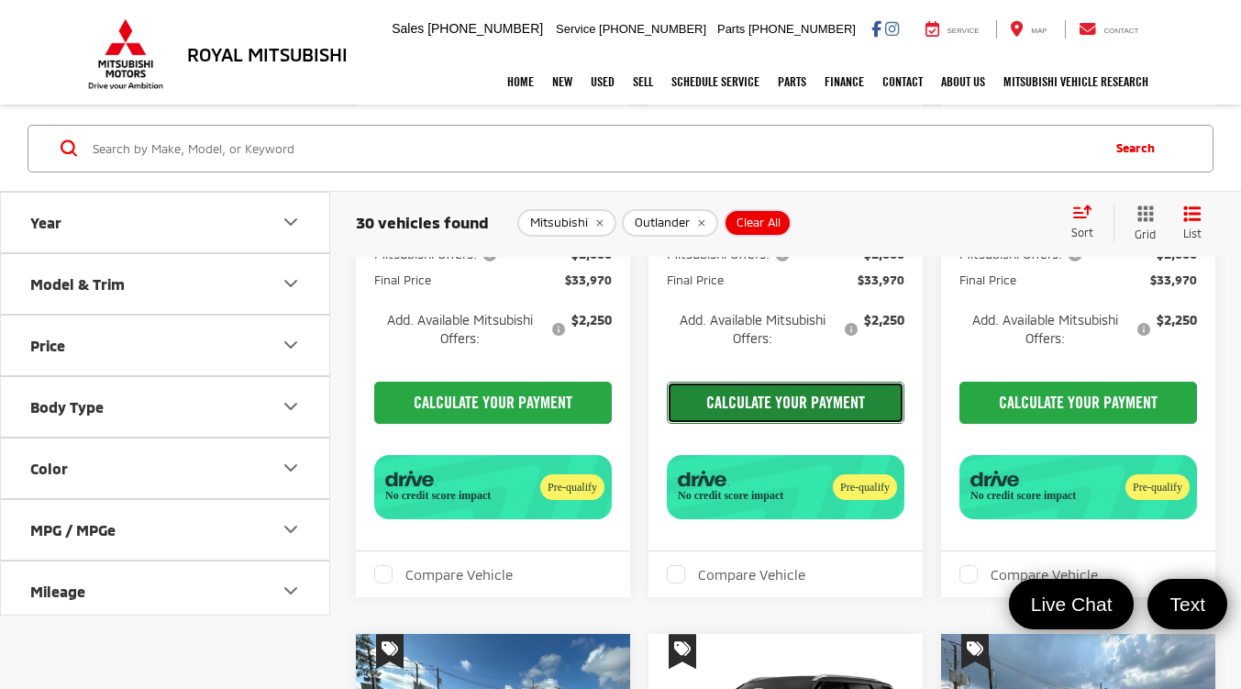
click at [799, 424] on button "CALCULATE YOUR PAYMENT" at bounding box center [786, 403] width 238 height 42
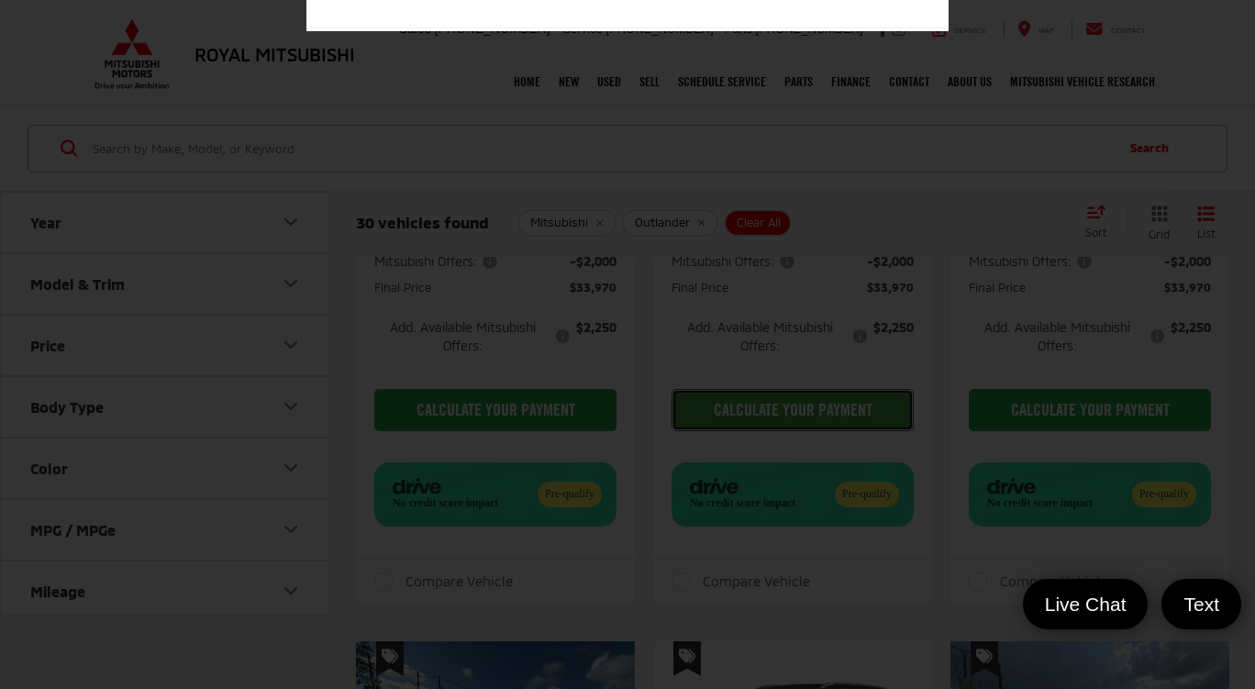
scroll to position [17, 0]
